Goal: Navigation & Orientation: Find specific page/section

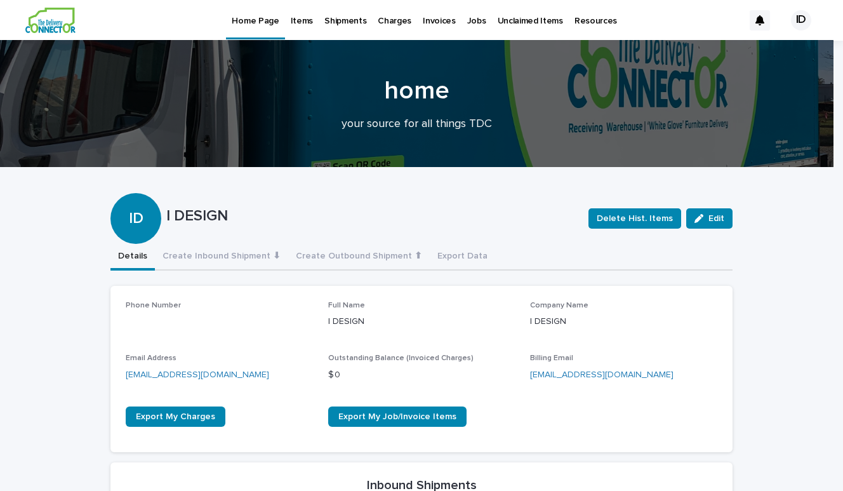
click at [308, 22] on p "Items" at bounding box center [302, 13] width 22 height 27
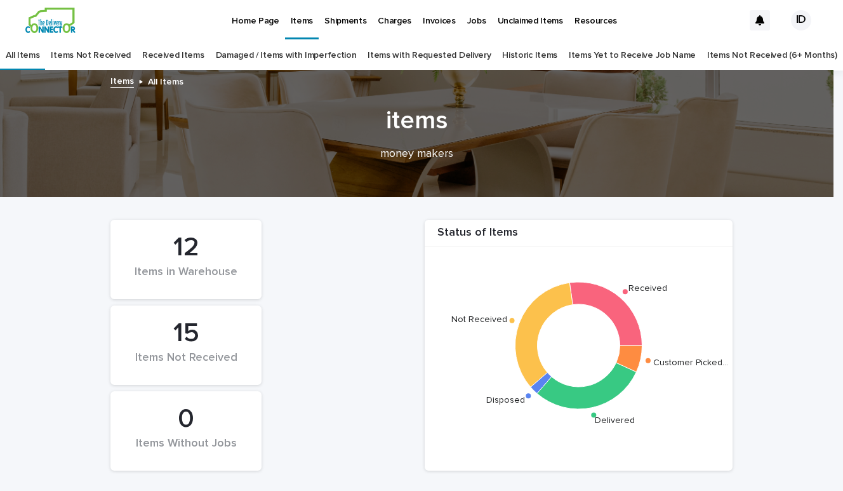
click at [175, 58] on link "Received Items" at bounding box center [173, 56] width 62 height 30
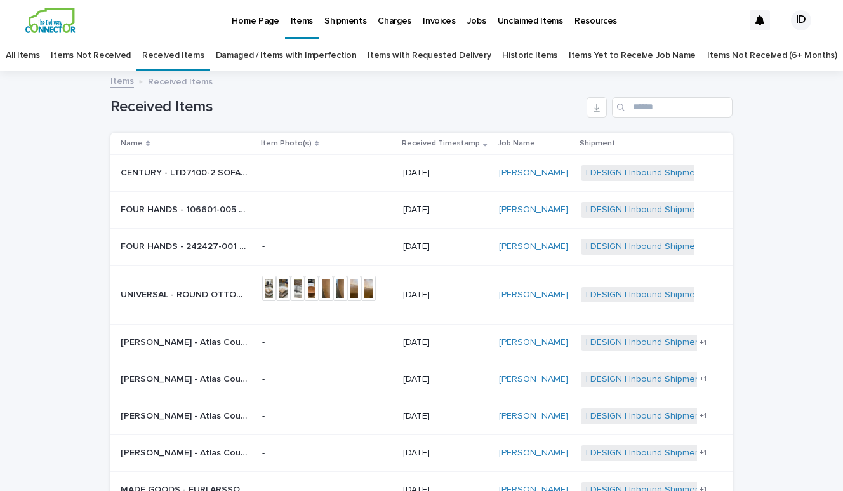
click at [131, 208] on p "FOUR HANDS - 106601-005 [PERSON_NAME] TABLE | 73299" at bounding box center [186, 208] width 130 height 13
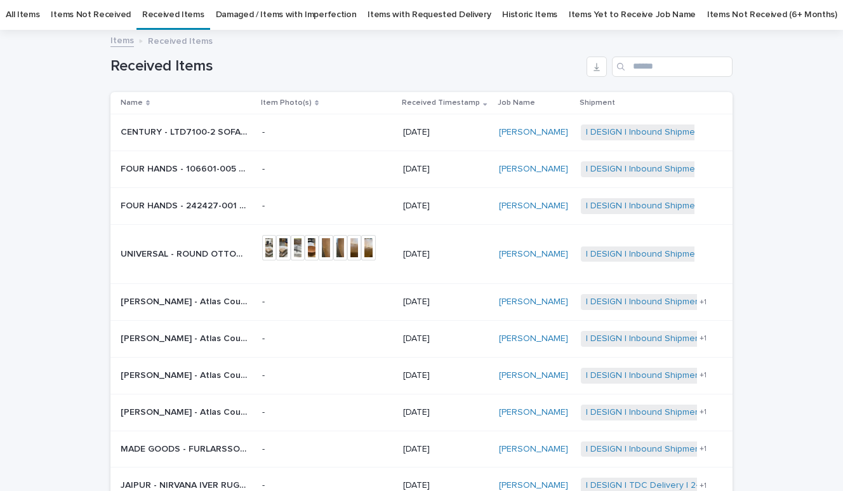
click at [183, 201] on p "FOUR HANDS - 242427-001 Basil Outdoor Dining Table 60in | 73698" at bounding box center [186, 204] width 130 height 13
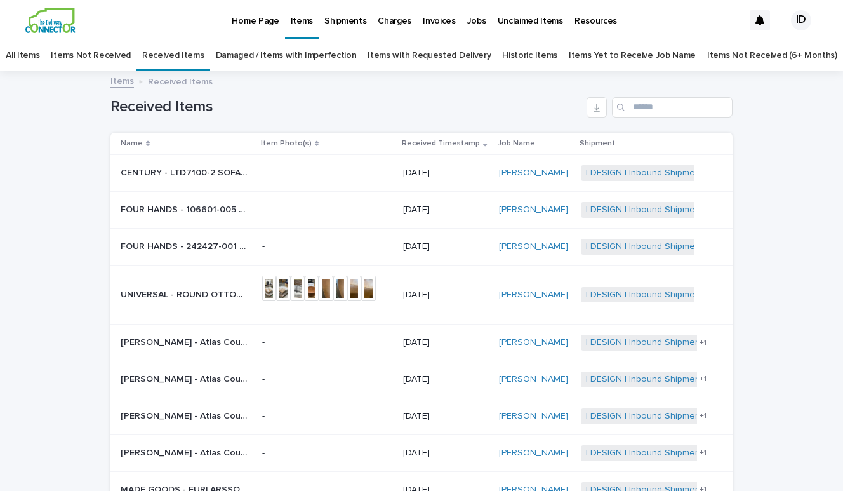
scroll to position [41, 0]
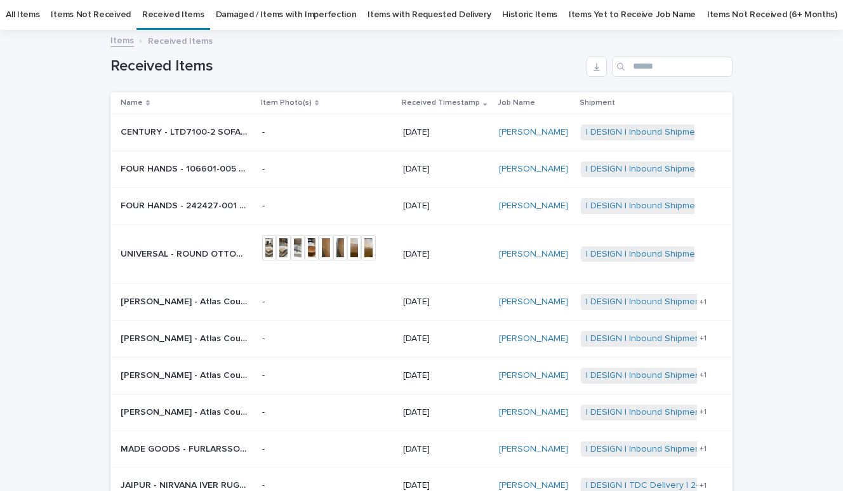
click at [197, 133] on p "CENTURY - LTD7100-2 SOFA | 72347" at bounding box center [186, 130] width 130 height 13
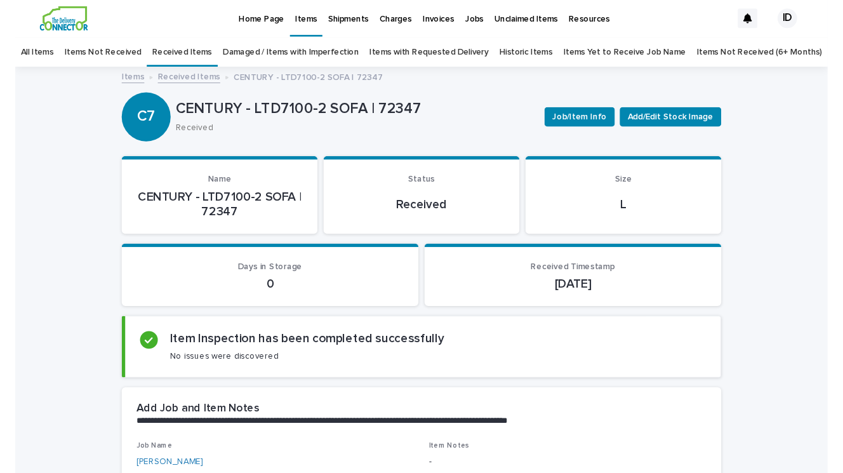
scroll to position [1, 0]
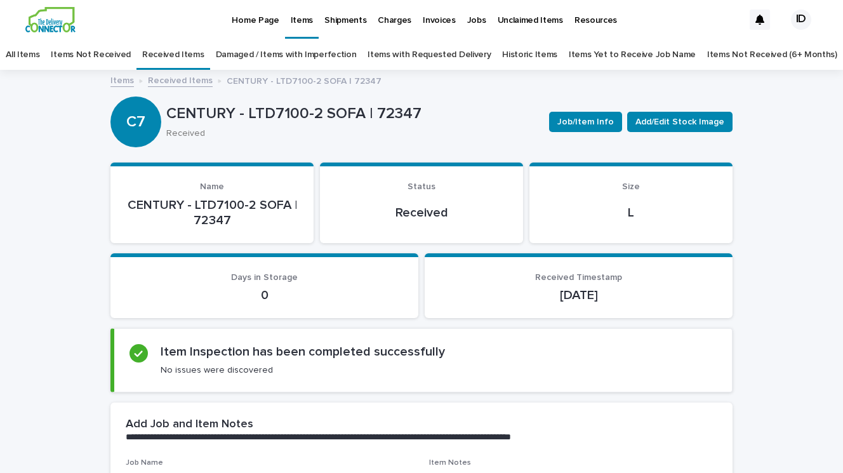
click at [183, 55] on link "Received Items" at bounding box center [173, 55] width 62 height 30
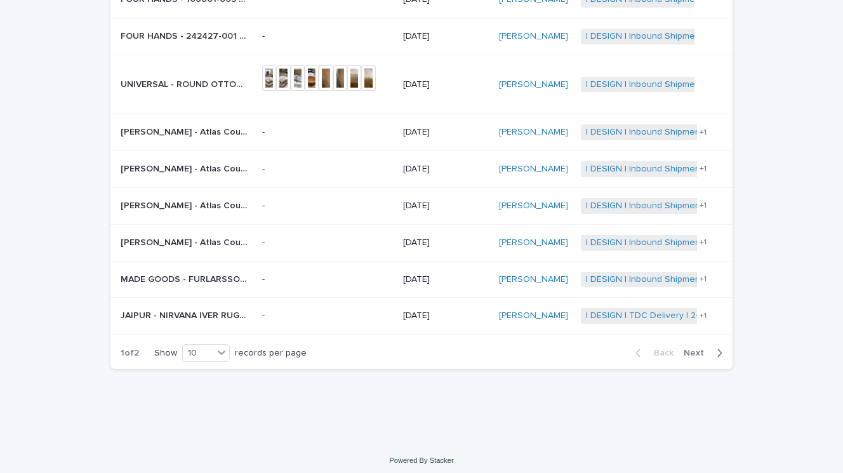
scroll to position [210, 0]
click at [221, 349] on icon at bounding box center [221, 353] width 13 height 13
click at [211, 389] on div "30" at bounding box center [203, 395] width 46 height 15
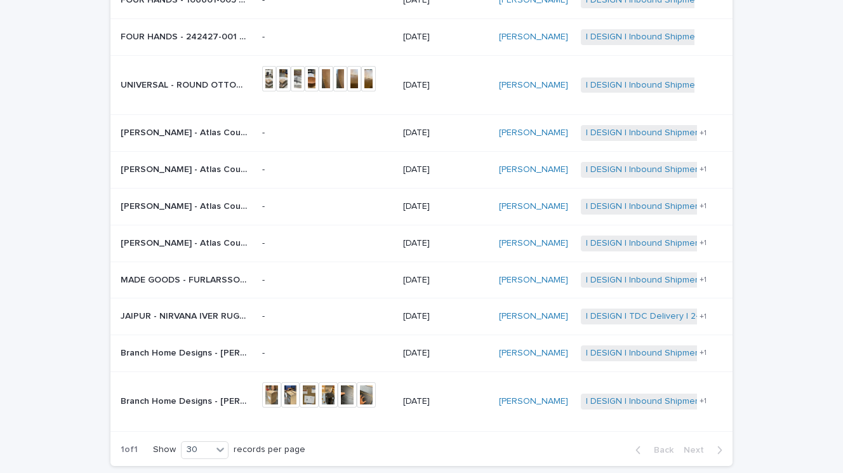
click at [177, 276] on p "MADE GOODS - FURLARSSOBC6418NVNT | 72253" at bounding box center [186, 278] width 130 height 13
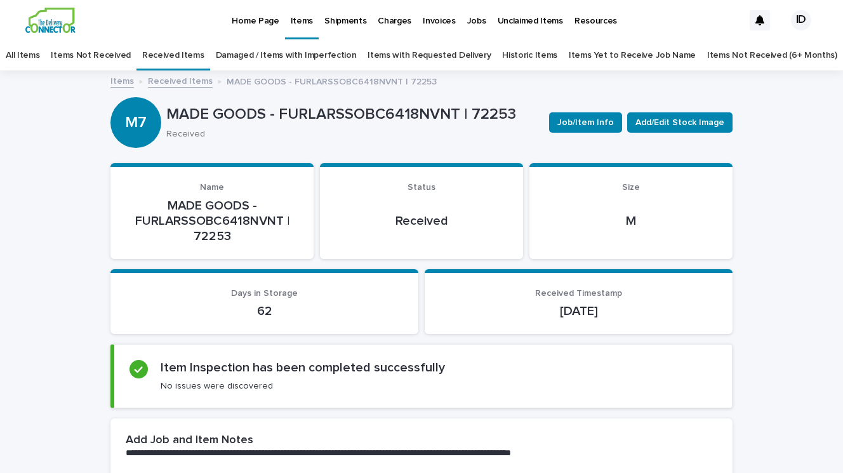
click at [262, 18] on p "Home Page" at bounding box center [255, 13] width 47 height 27
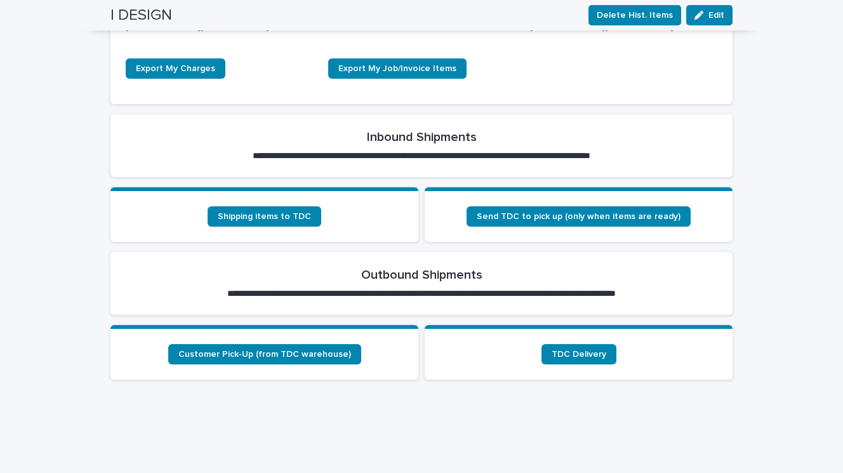
scroll to position [349, 0]
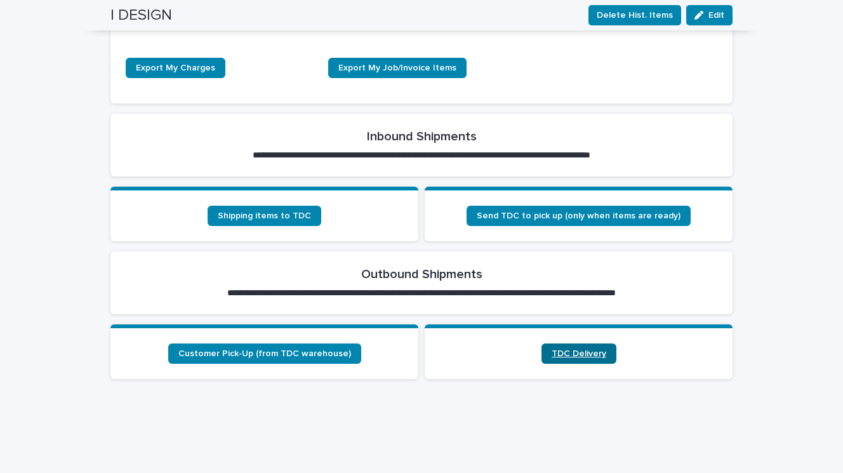
click at [595, 350] on span "TDC Delivery" at bounding box center [579, 353] width 55 height 9
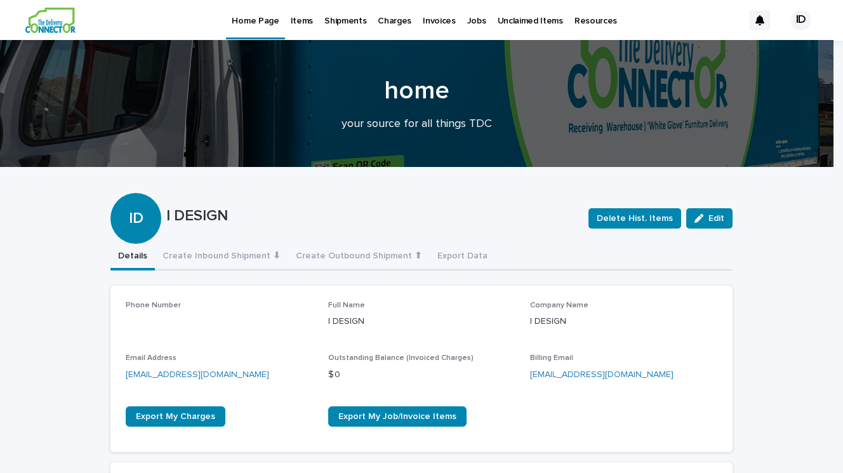
click at [298, 23] on p "Items" at bounding box center [302, 13] width 22 height 27
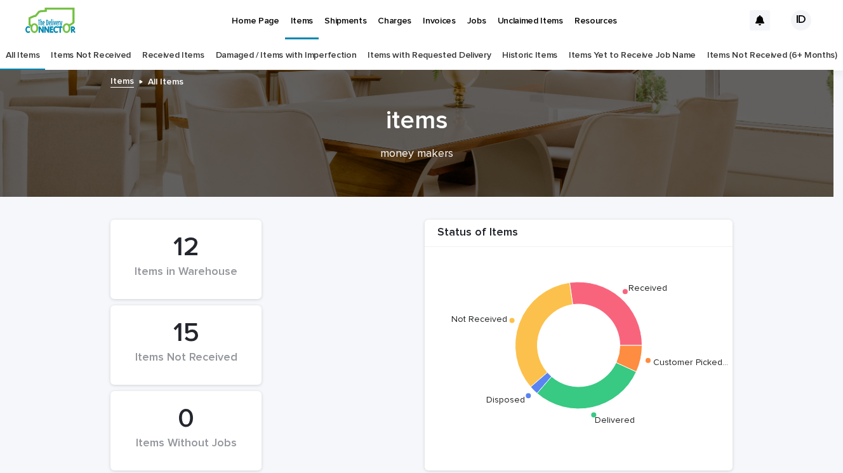
click at [182, 57] on link "Received Items" at bounding box center [173, 56] width 62 height 30
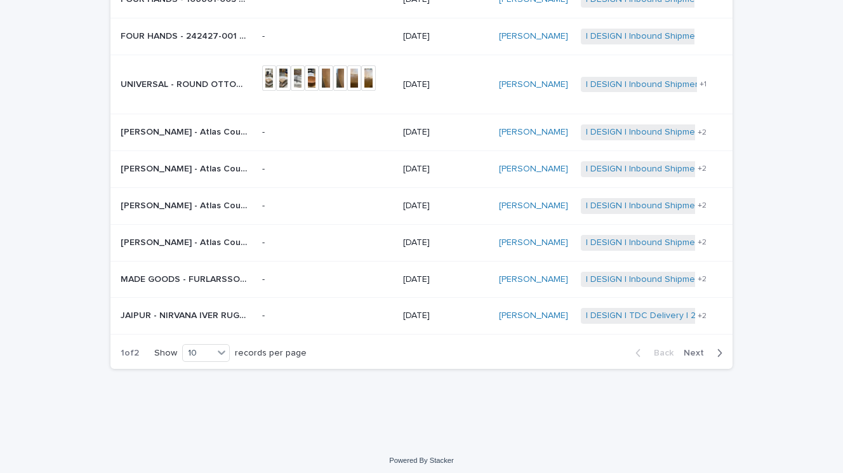
scroll to position [210, 0]
click at [186, 396] on div "30" at bounding box center [203, 395] width 46 height 15
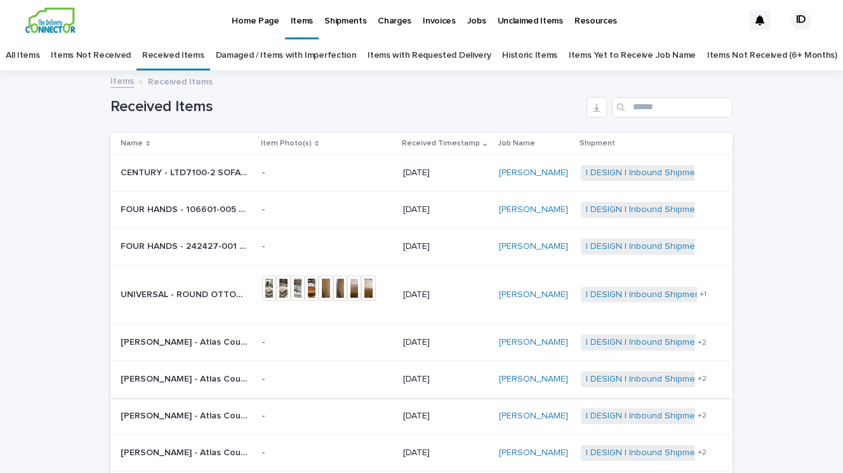
scroll to position [0, 0]
click at [251, 20] on p "Home Page" at bounding box center [255, 13] width 47 height 27
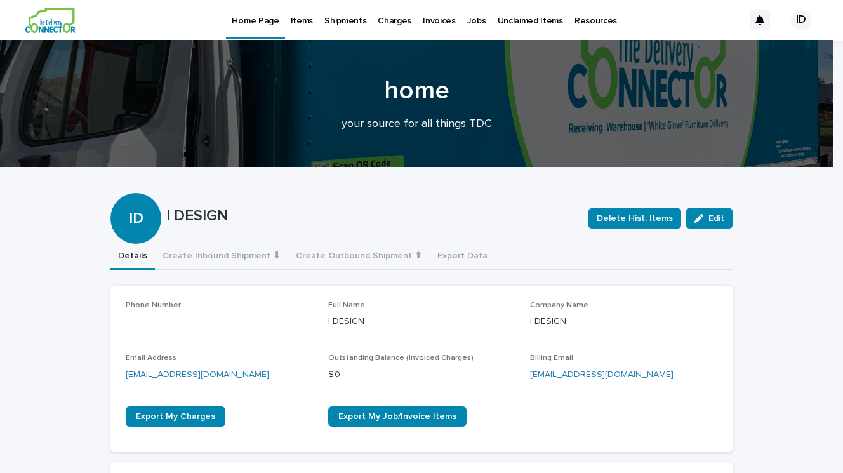
click at [299, 23] on p "Items" at bounding box center [302, 13] width 22 height 27
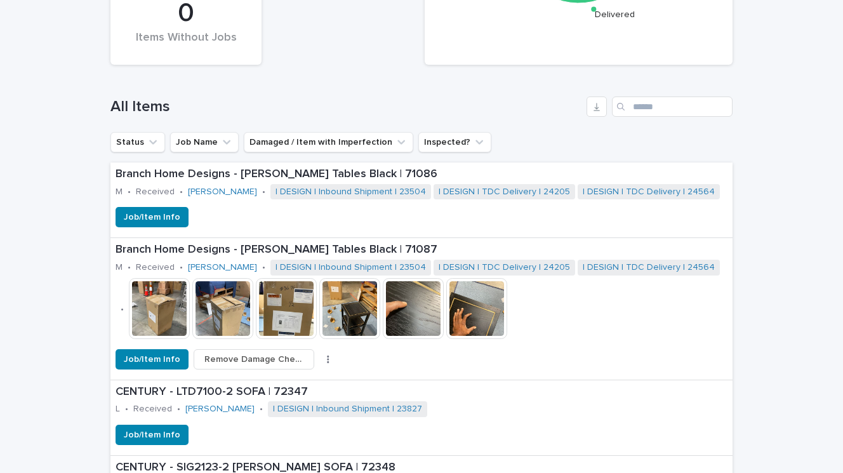
scroll to position [404, 0]
